Goal: Task Accomplishment & Management: Use online tool/utility

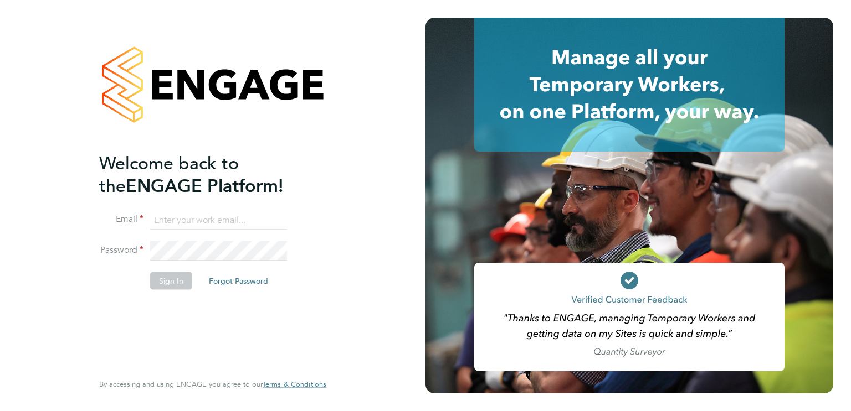
type input "[EMAIL_ADDRESS][PERSON_NAME][DOMAIN_NAME]"
click at [182, 280] on button "Sign In" at bounding box center [171, 281] width 42 height 18
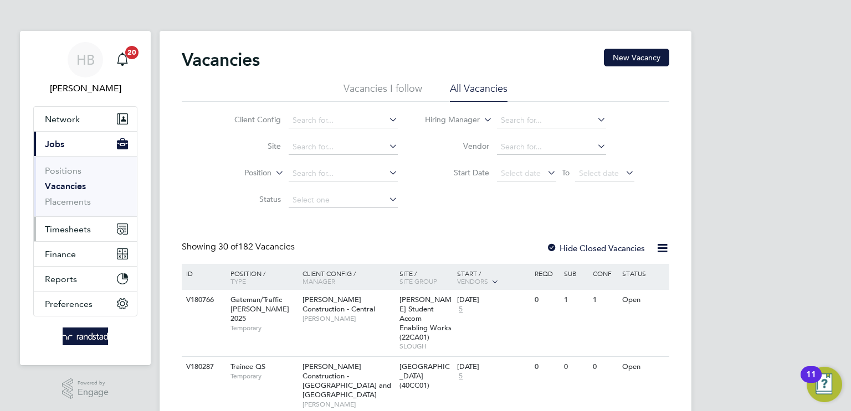
click at [58, 226] on span "Timesheets" at bounding box center [68, 229] width 46 height 11
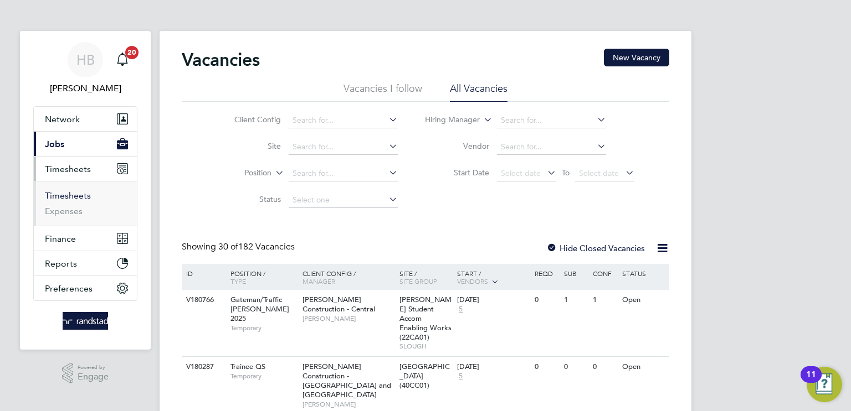
click at [72, 196] on link "Timesheets" at bounding box center [68, 195] width 46 height 11
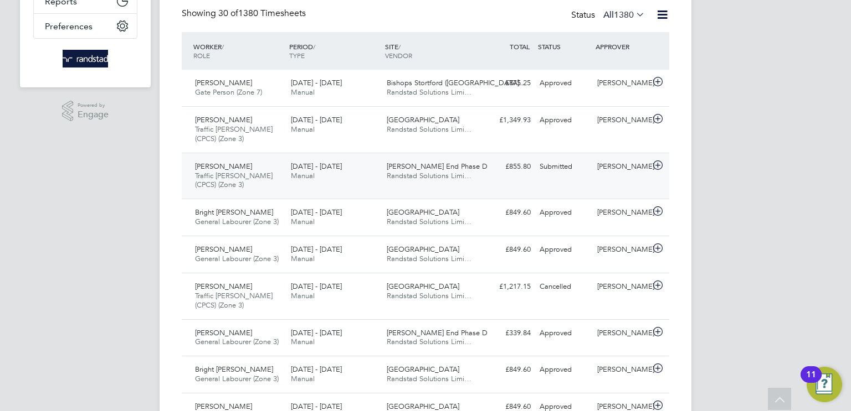
click at [359, 173] on div "15 - 21 Sep 2025 Manual" at bounding box center [334, 173] width 96 height 28
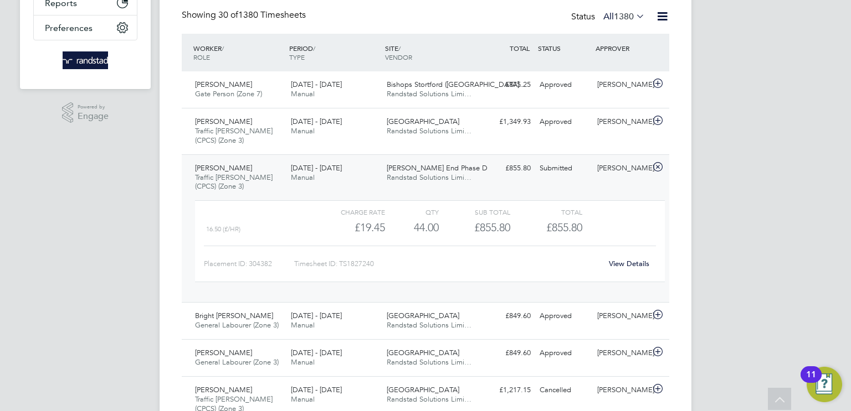
click at [414, 252] on div "Placement ID: 304382 Timesheet ID: TS1827240 View Details" at bounding box center [430, 259] width 452 height 27
click at [620, 265] on link "View Details" at bounding box center [629, 263] width 40 height 9
click at [408, 95] on span "Randstad Solutions Limi…" at bounding box center [428, 93] width 85 height 9
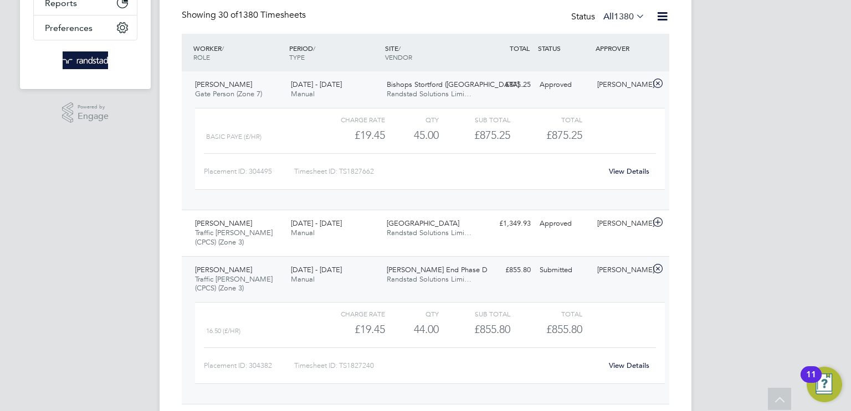
click at [622, 171] on link "View Details" at bounding box center [629, 171] width 40 height 9
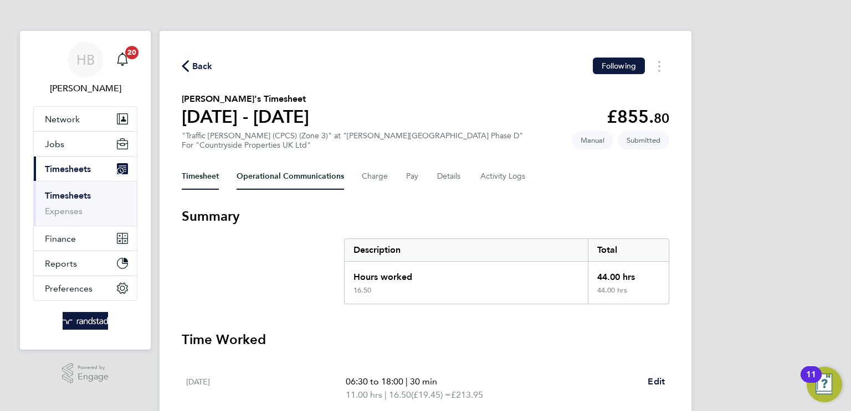
click at [311, 174] on Communications-tab "Operational Communications" at bounding box center [289, 176] width 107 height 27
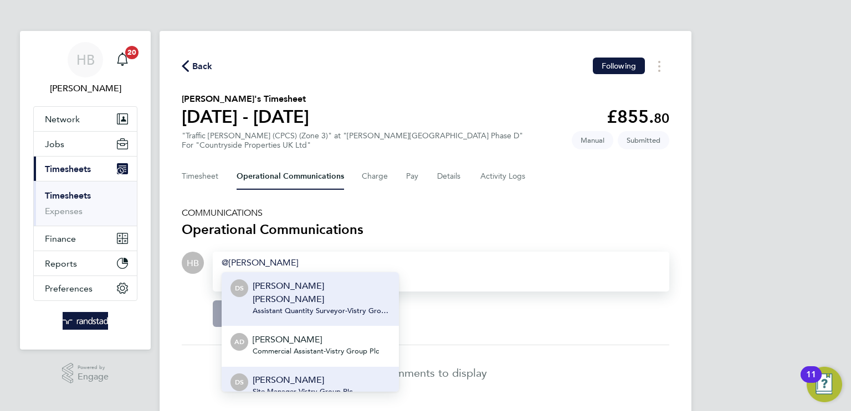
click at [283, 388] on span "Site Manager - Vistry Group Plc" at bounding box center [302, 392] width 100 height 9
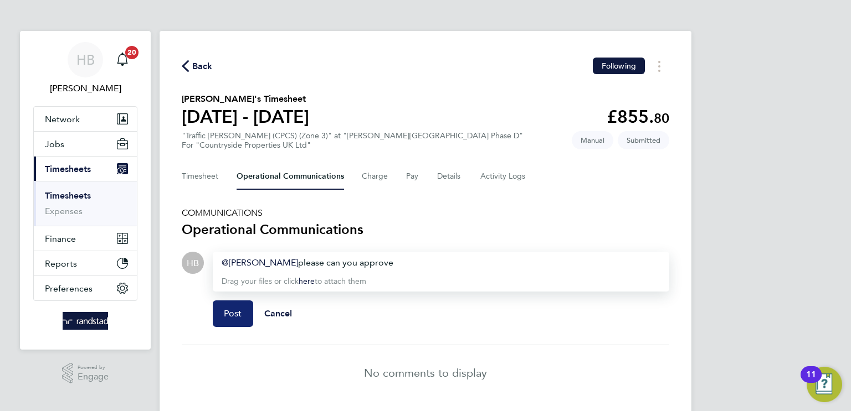
click at [233, 311] on span "Post" at bounding box center [233, 313] width 18 height 11
